Goal: Task Accomplishment & Management: Complete application form

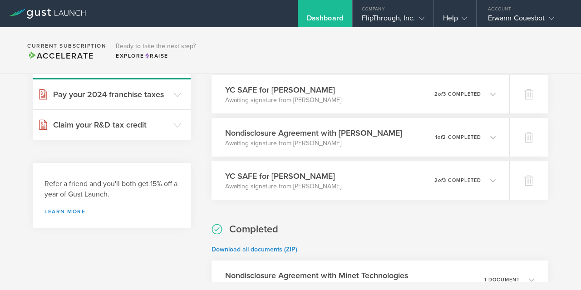
scroll to position [126, 0]
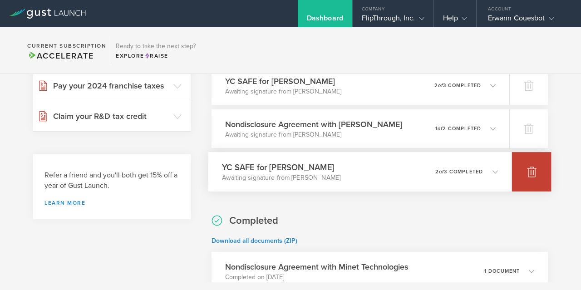
click at [534, 174] on icon at bounding box center [532, 172] width 10 height 9
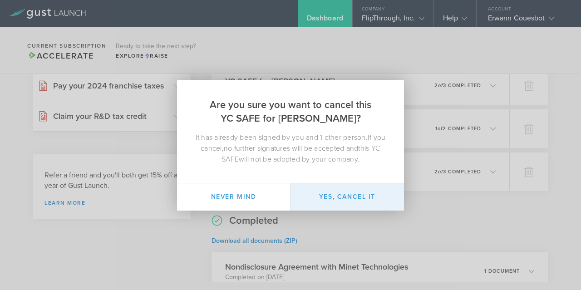
click at [318, 207] on button "Yes, cancel it" at bounding box center [346, 196] width 113 height 27
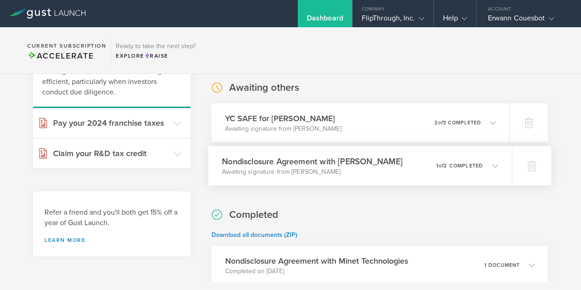
scroll to position [0, 0]
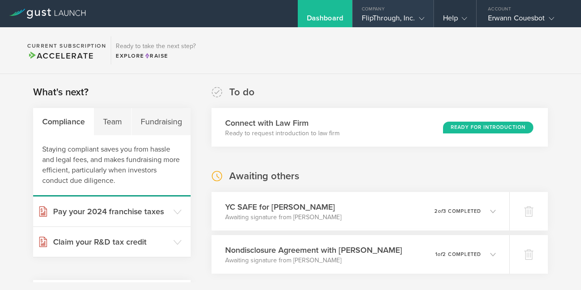
click at [422, 14] on gust-icon at bounding box center [419, 18] width 9 height 9
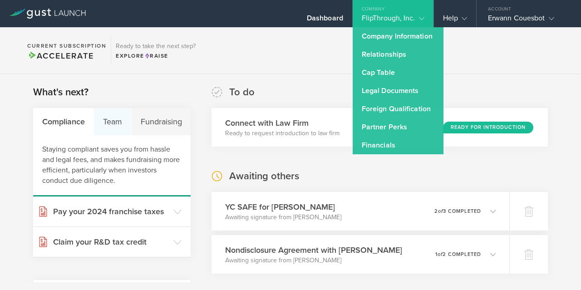
click at [119, 122] on div "Team" at bounding box center [112, 121] width 37 height 27
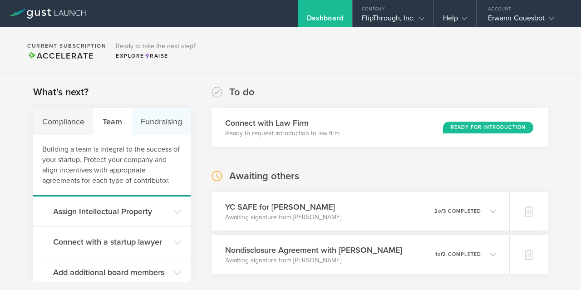
click at [157, 126] on div "Fundraising" at bounding box center [161, 121] width 59 height 27
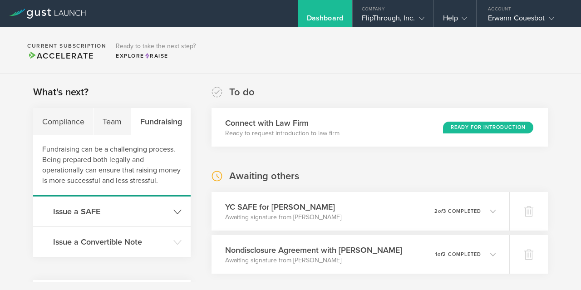
click at [158, 209] on h3 "Issue a SAFE" at bounding box center [111, 211] width 116 height 12
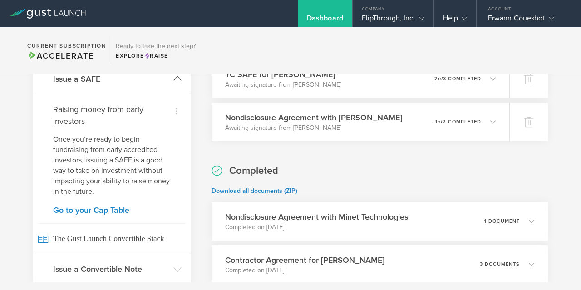
scroll to position [132, 0]
click at [115, 209] on link "Go to your Cap Table" at bounding box center [111, 210] width 117 height 8
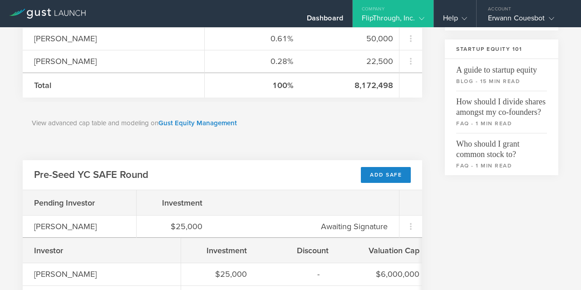
scroll to position [288, 0]
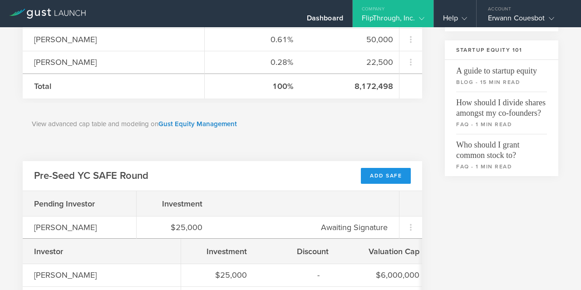
click at [372, 170] on div "Add SAFE" at bounding box center [386, 176] width 50 height 16
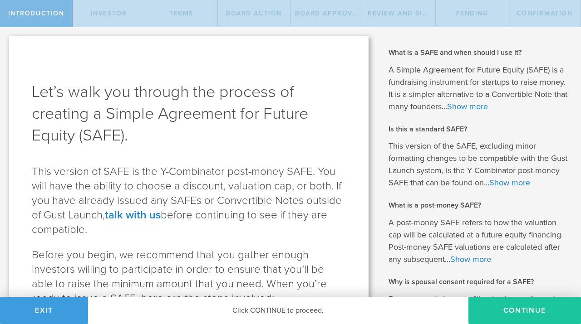
click at [514, 289] on button "Continue" at bounding box center [524, 310] width 112 height 27
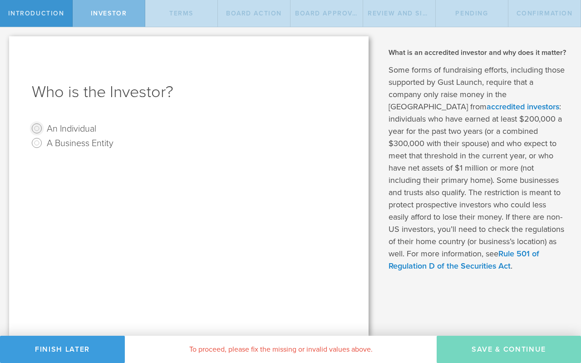
click at [39, 125] on input "An Individual" at bounding box center [36, 128] width 15 height 15
radio input "true"
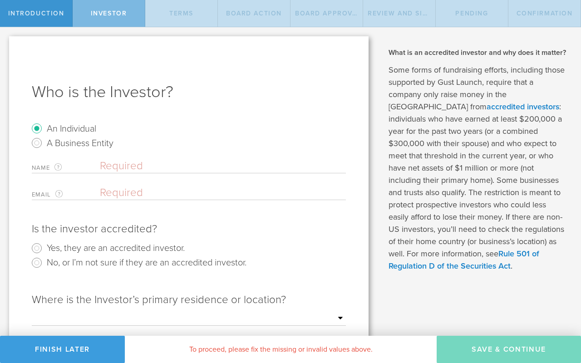
click at [154, 161] on input "text" at bounding box center [223, 166] width 246 height 14
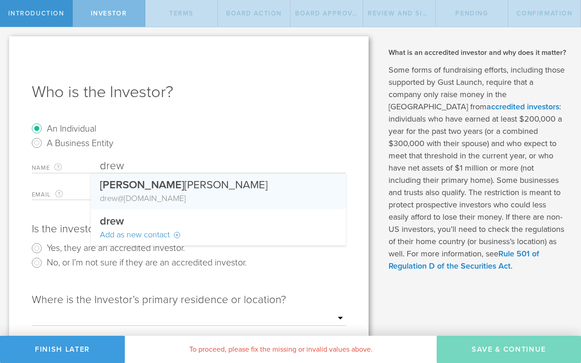
click at [155, 191] on div "[PERSON_NAME]" at bounding box center [218, 182] width 237 height 19
type input "[PERSON_NAME]"
type input "[EMAIL_ADDRESS][DOMAIN_NAME]"
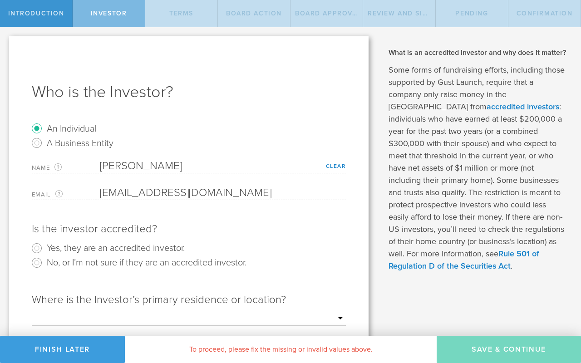
click at [122, 247] on label "Yes, they are an accredited investor." at bounding box center [116, 247] width 138 height 13
click at [44, 247] on input "Yes, they are an accredited investor." at bounding box center [36, 248] width 15 height 15
radio input "true"
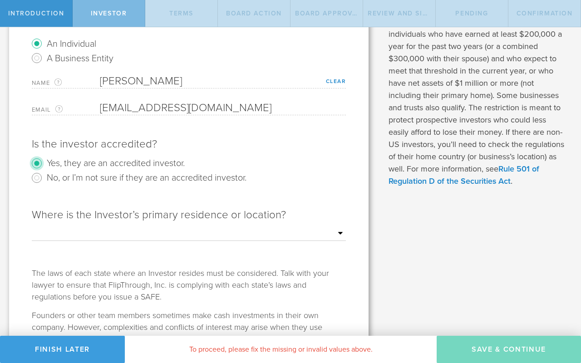
scroll to position [86, 0]
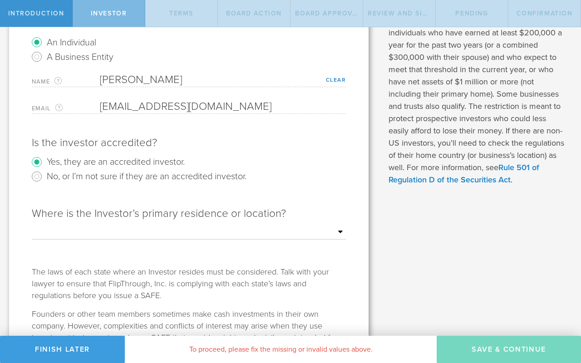
select select "string:FL"
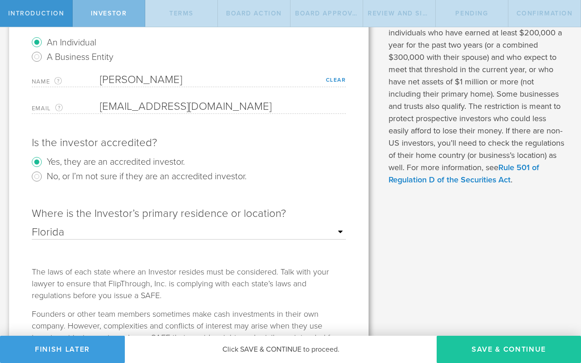
click at [499, 289] on button "Save & Continue" at bounding box center [508, 349] width 144 height 27
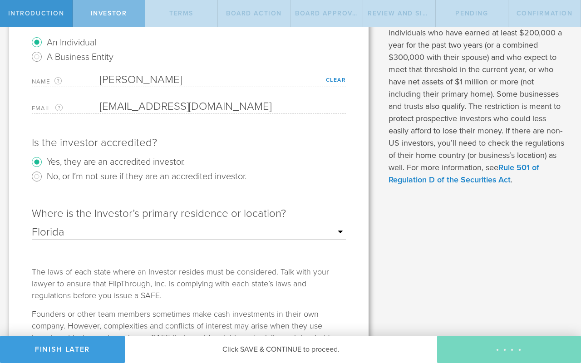
checkbox input "true"
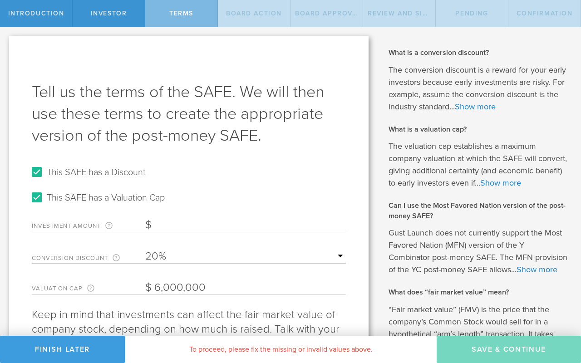
click at [60, 171] on label "This SAFE has a Discount" at bounding box center [96, 171] width 99 height 13
click at [44, 171] on input "This SAFE has a Discount" at bounding box center [36, 172] width 15 height 15
checkbox input "false"
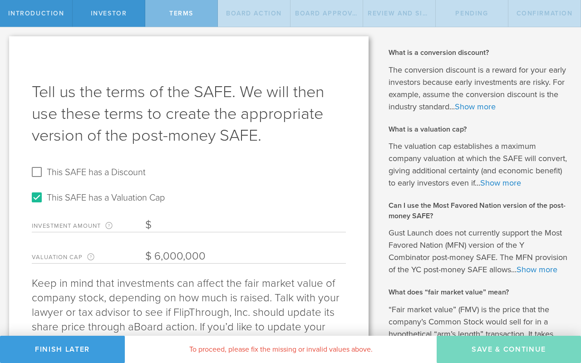
click at [209, 228] on input "Investment Amount The amount (in USD) that this investor is paying for the SAFE." at bounding box center [245, 225] width 200 height 14
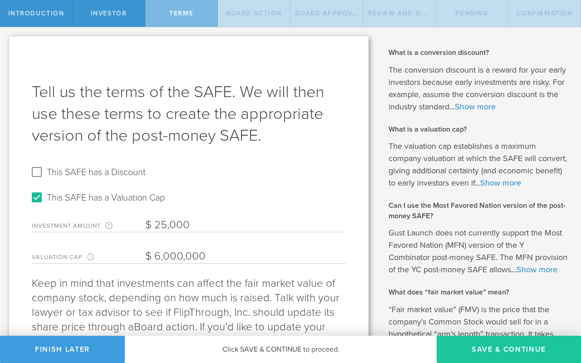
type input "25,000"
click at [466, 289] on button "Save & Continue" at bounding box center [508, 349] width 144 height 27
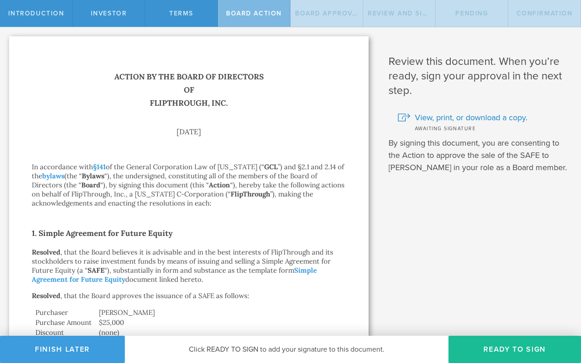
click at [466, 289] on button "Ready to Sign" at bounding box center [514, 349] width 132 height 27
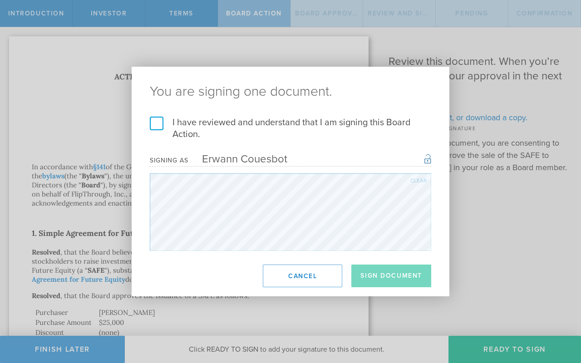
click at [155, 124] on label "I have reviewed and understand that I am signing this Board Action." at bounding box center [290, 129] width 281 height 24
click at [0, 0] on input "I have reviewed and understand that I am signing this Board Action." at bounding box center [0, 0] width 0 height 0
click at [373, 282] on button "Sign Document" at bounding box center [391, 275] width 80 height 23
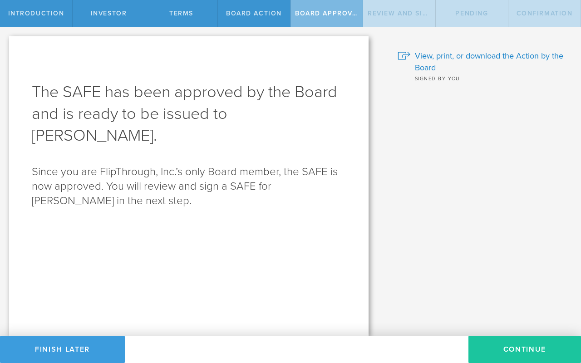
click at [506, 289] on button "Continue" at bounding box center [524, 349] width 112 height 27
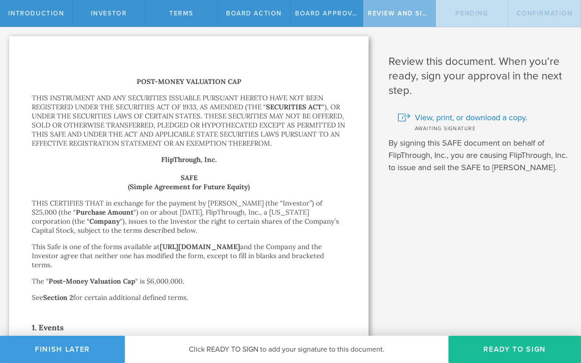
click at [506, 289] on button "Ready to Sign" at bounding box center [514, 349] width 132 height 27
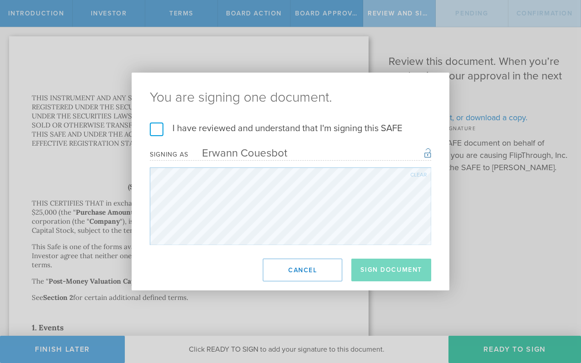
click at [152, 130] on label "I have reviewed and understand that I'm signing this SAFE" at bounding box center [290, 128] width 281 height 12
click at [0, 0] on input "I have reviewed and understand that I'm signing this SAFE" at bounding box center [0, 0] width 0 height 0
click at [386, 271] on button "Sign Document" at bounding box center [391, 270] width 80 height 23
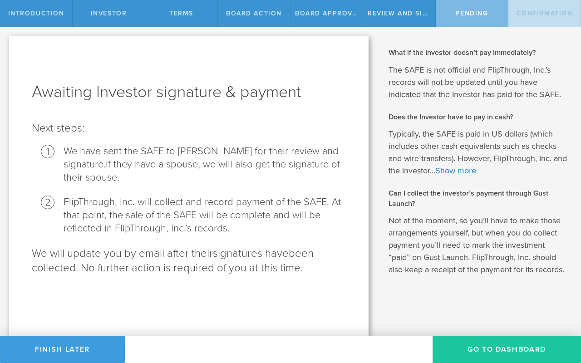
click at [487, 289] on button "Go To Dashboard" at bounding box center [506, 349] width 148 height 27
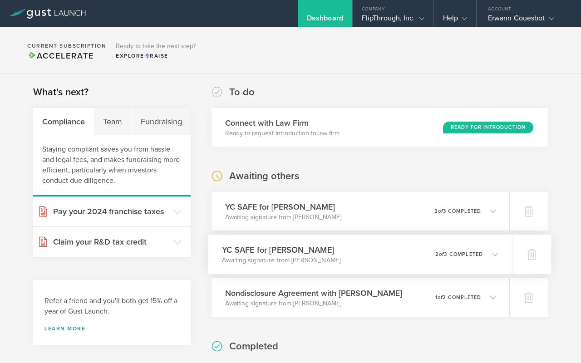
click at [477, 254] on p "2 of 3 completed" at bounding box center [459, 254] width 48 height 5
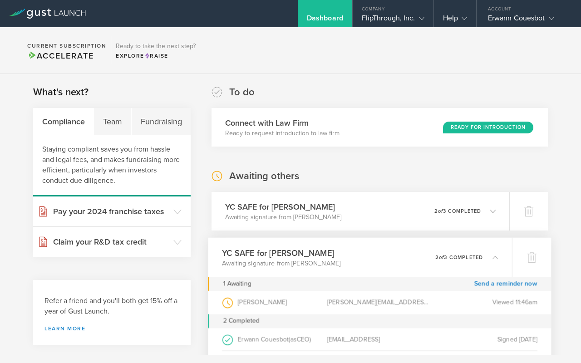
click at [477, 254] on p "2 of 3 completed" at bounding box center [459, 256] width 48 height 5
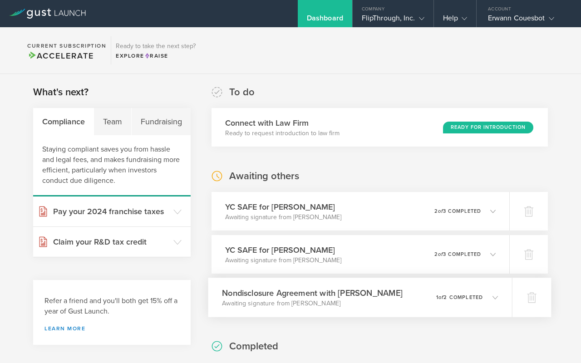
click at [474, 298] on p "1 of 2 completed" at bounding box center [459, 297] width 47 height 5
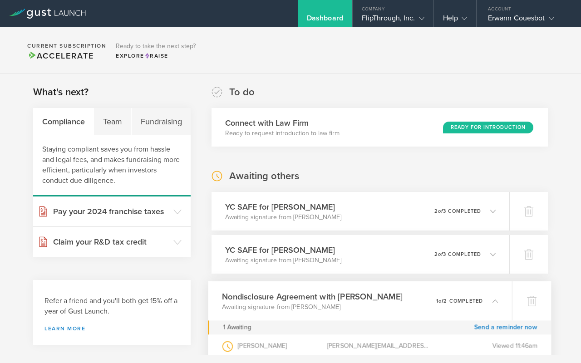
click at [474, 298] on p "1 of 2 completed" at bounding box center [459, 300] width 47 height 5
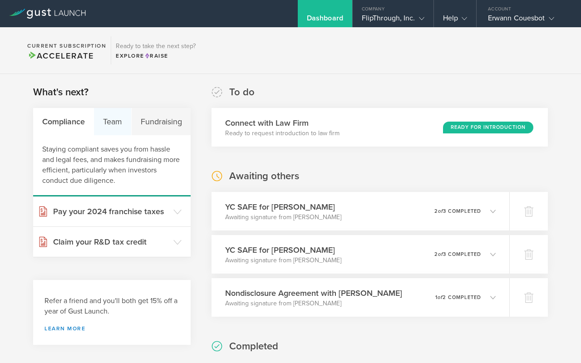
click at [111, 119] on div "Team" at bounding box center [112, 121] width 37 height 27
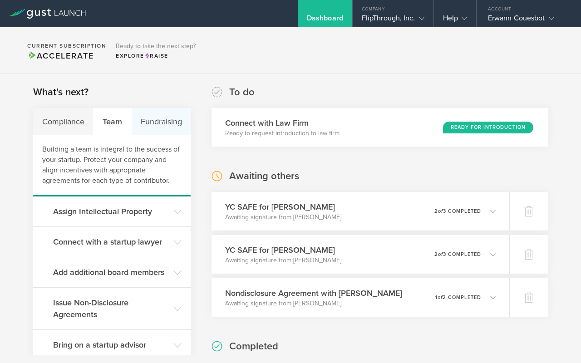
click at [153, 121] on div "Fundraising" at bounding box center [161, 121] width 59 height 27
